Goal: Information Seeking & Learning: Learn about a topic

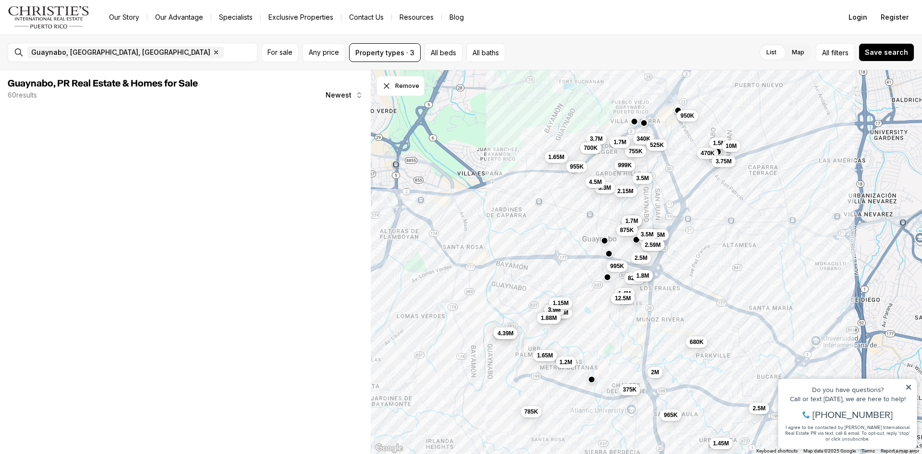
drag, startPoint x: 762, startPoint y: 219, endPoint x: 692, endPoint y: 290, distance: 100.2
click at [692, 290] on div "340K 2.15M 470K 525K 999K 3.5M 3.75M 950K 755K 1.5M 3.3M 10M 1.7M 375K 1.69M 2.…" at bounding box center [646, 262] width 551 height 384
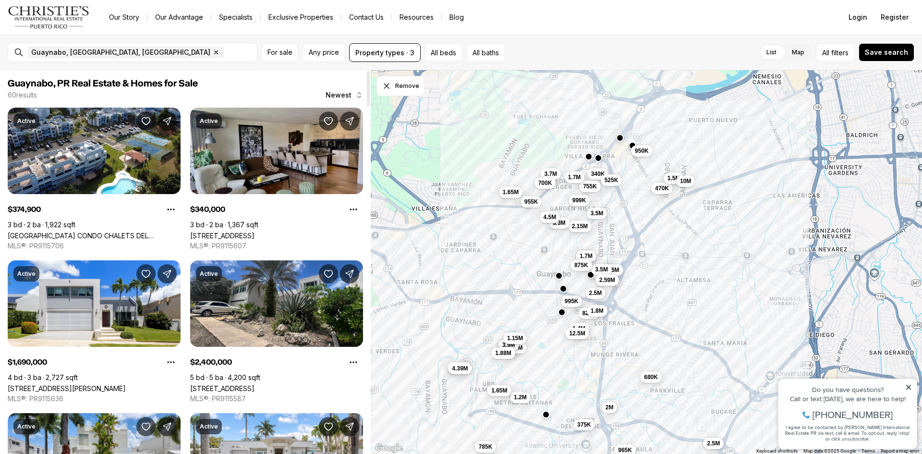
click at [255, 232] on link "[STREET_ADDRESS]" at bounding box center [222, 236] width 64 height 8
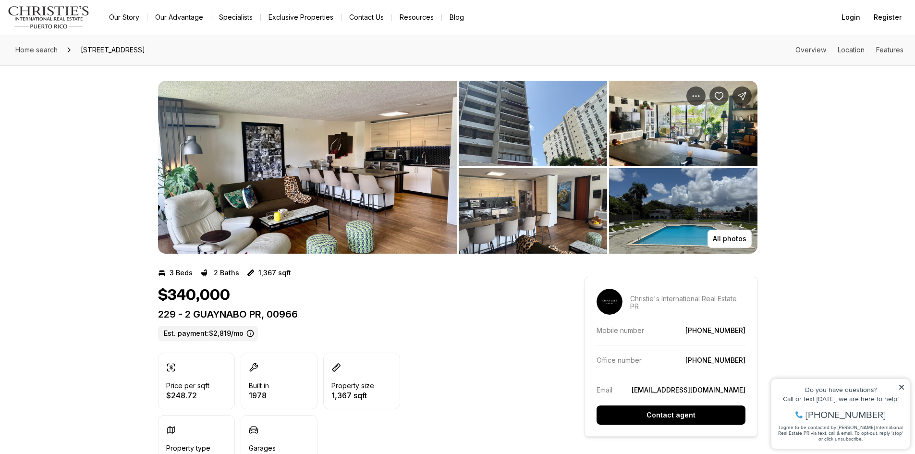
click at [708, 206] on img "View image gallery" at bounding box center [683, 211] width 148 height 86
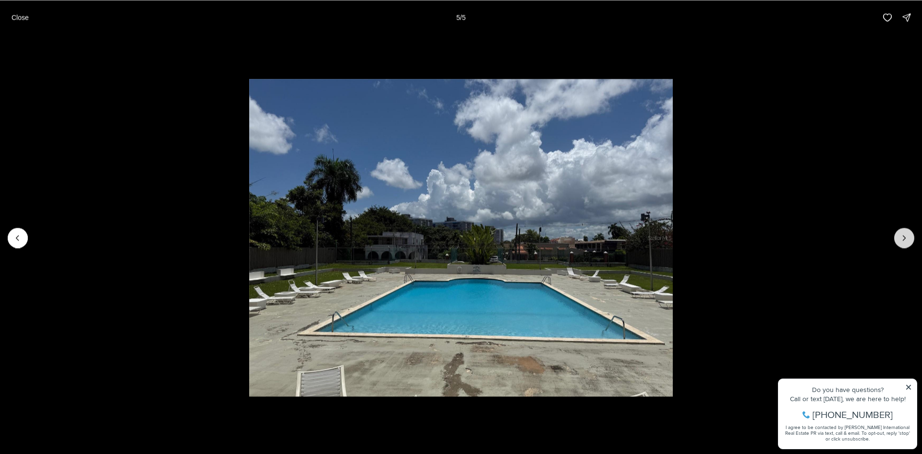
click at [903, 240] on icon "Next slide" at bounding box center [905, 238] width 10 height 10
click at [905, 237] on icon "Next slide" at bounding box center [905, 237] width 2 height 5
click at [15, 243] on button "Previous slide" at bounding box center [18, 238] width 20 height 20
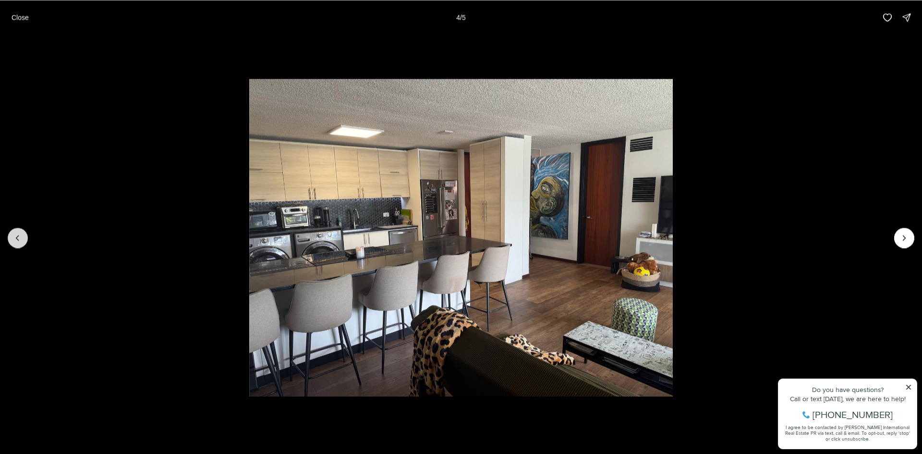
click at [15, 243] on button "Previous slide" at bounding box center [18, 238] width 20 height 20
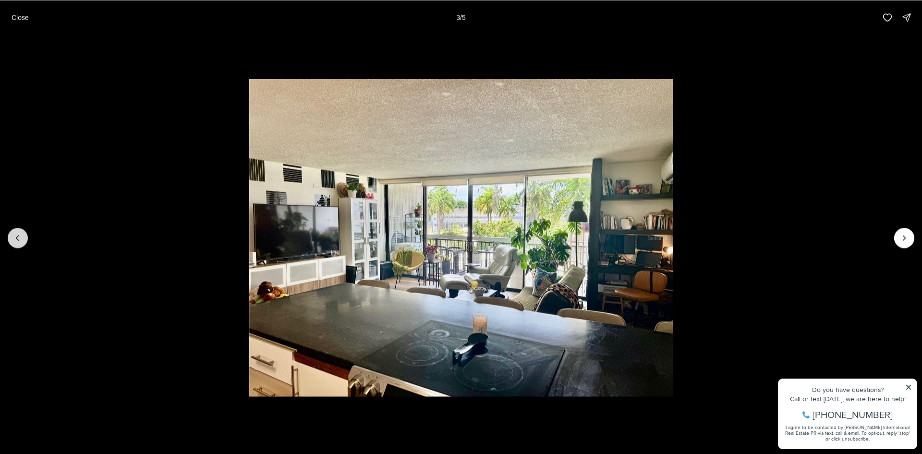
click at [15, 243] on button "Previous slide" at bounding box center [18, 238] width 20 height 20
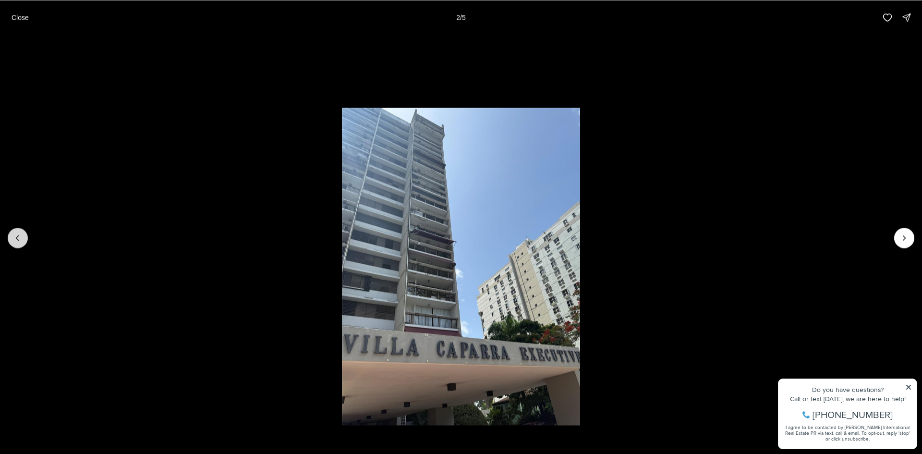
click at [15, 243] on button "Previous slide" at bounding box center [18, 238] width 20 height 20
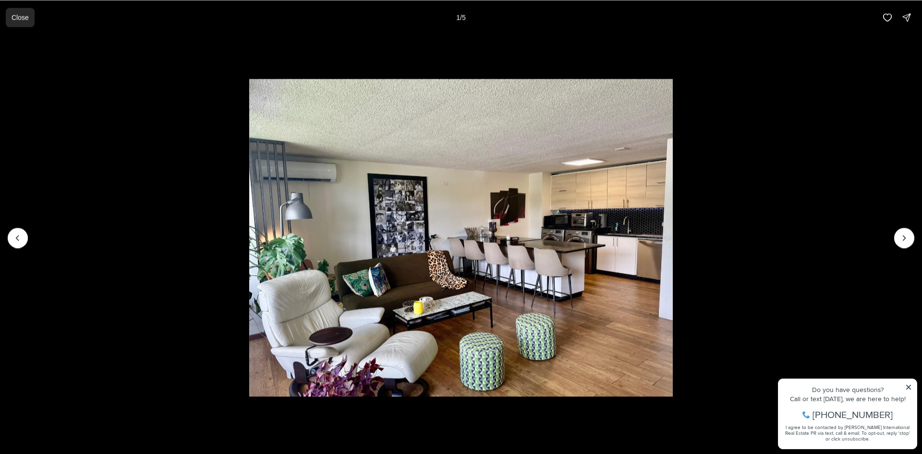
click at [25, 15] on p "Close" at bounding box center [20, 17] width 17 height 8
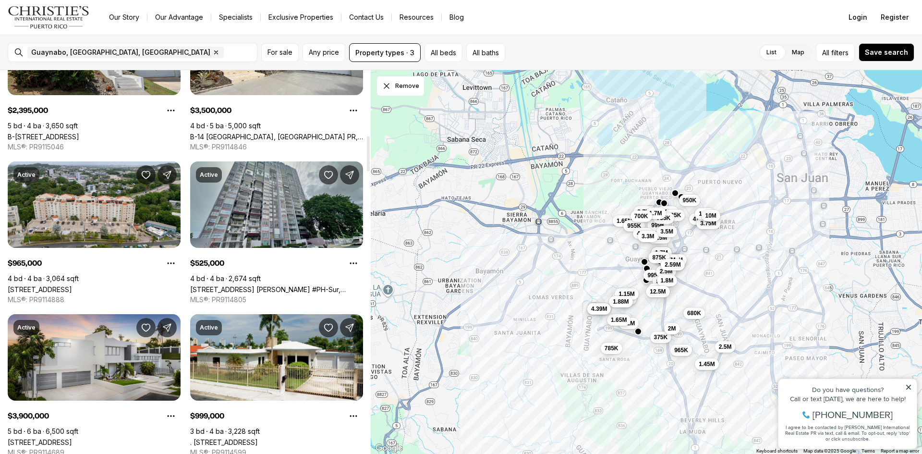
scroll to position [865, 0]
